Goal: Task Accomplishment & Management: Manage account settings

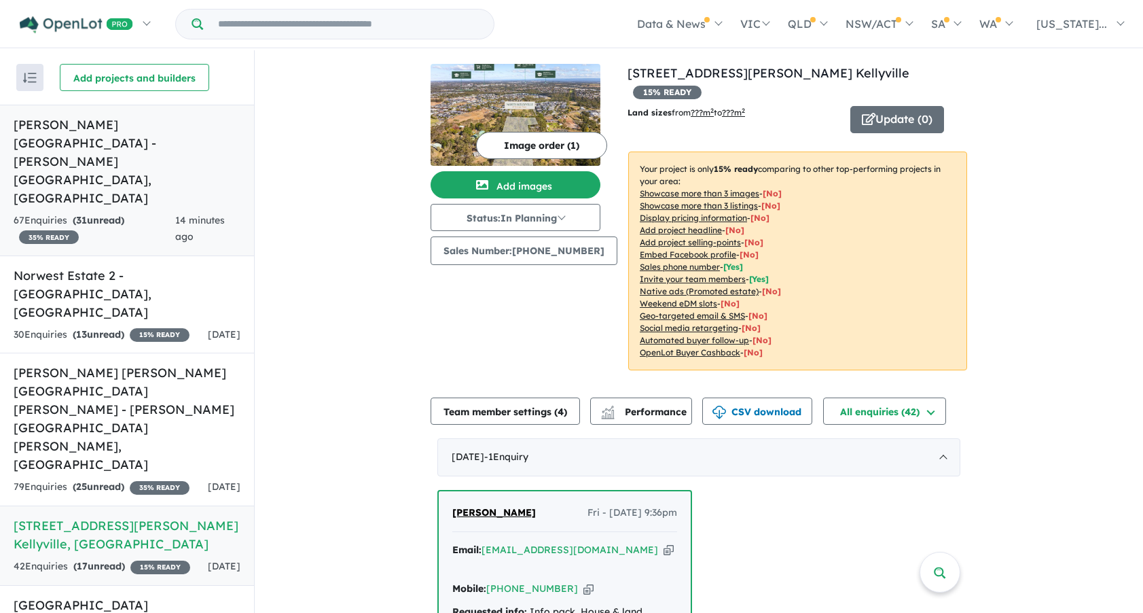
click at [189, 123] on h5 "[PERSON_NAME][GEOGRAPHIC_DATA] - [PERSON_NAME][GEOGRAPHIC_DATA] , [GEOGRAPHIC_D…" at bounding box center [127, 161] width 227 height 92
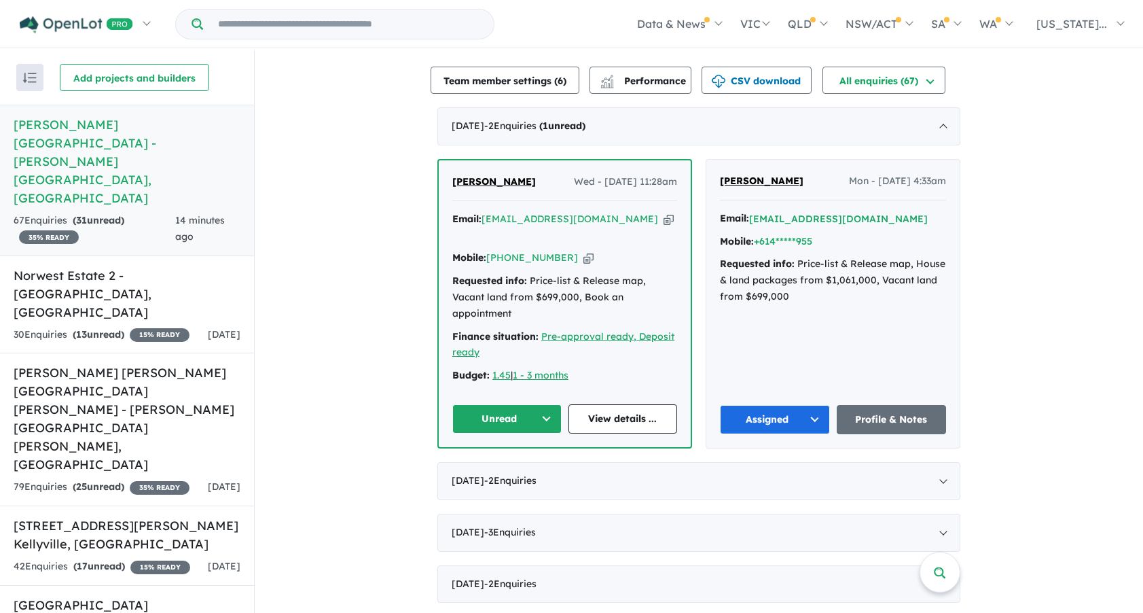
scroll to position [543, 0]
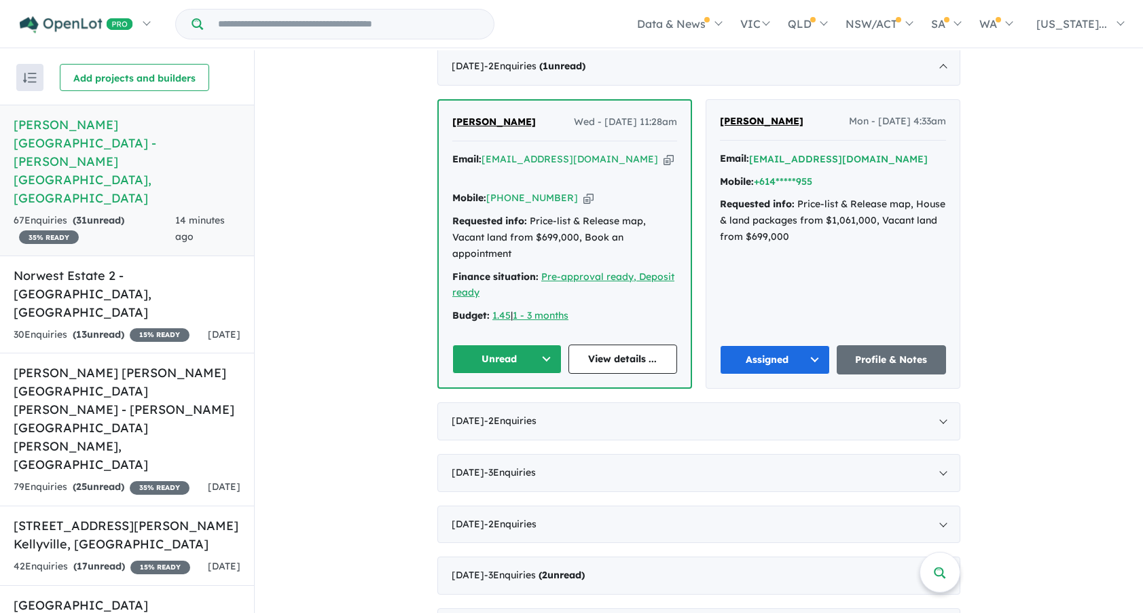
click at [495, 115] on span "[PERSON_NAME]" at bounding box center [494, 121] width 84 height 12
click at [500, 344] on button "Unread" at bounding box center [506, 358] width 109 height 29
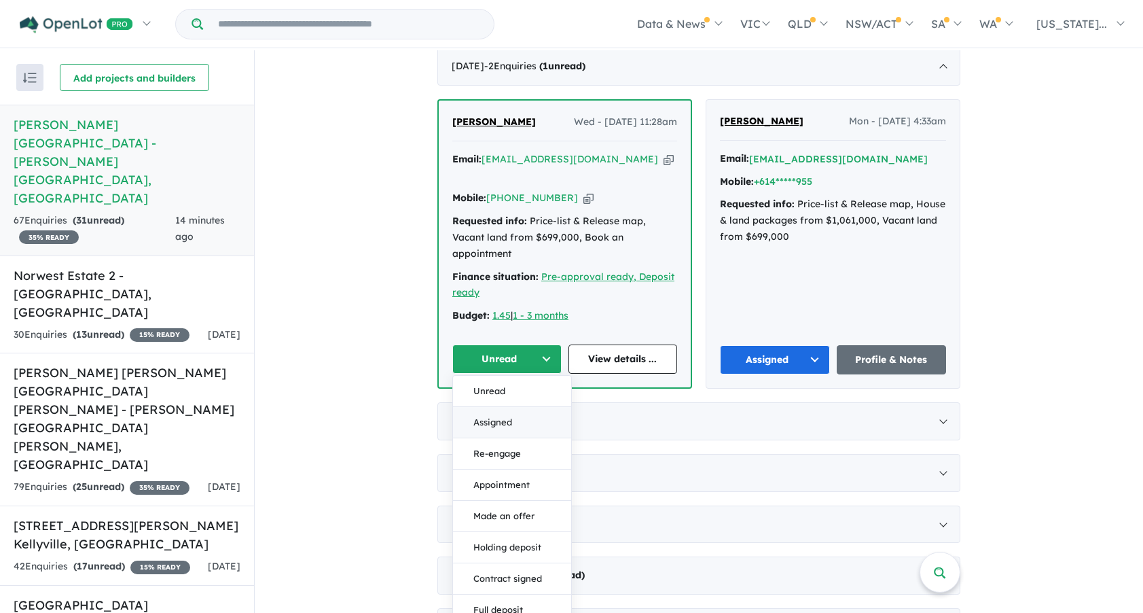
click at [479, 407] on button "Assigned" at bounding box center [512, 422] width 118 height 31
